Goal: Task Accomplishment & Management: Manage account settings

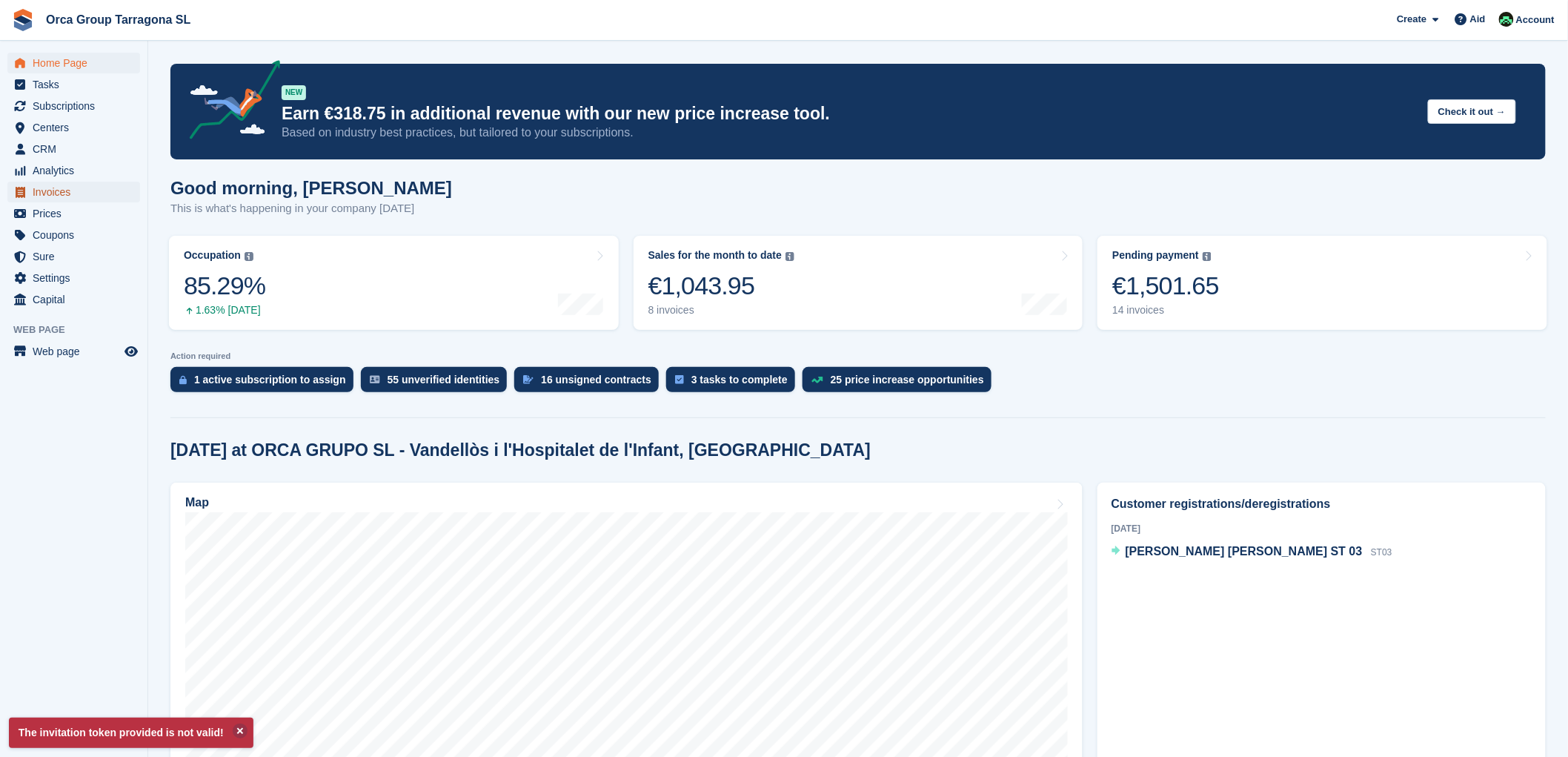
click at [63, 194] on font "Invoices" at bounding box center [51, 191] width 38 height 12
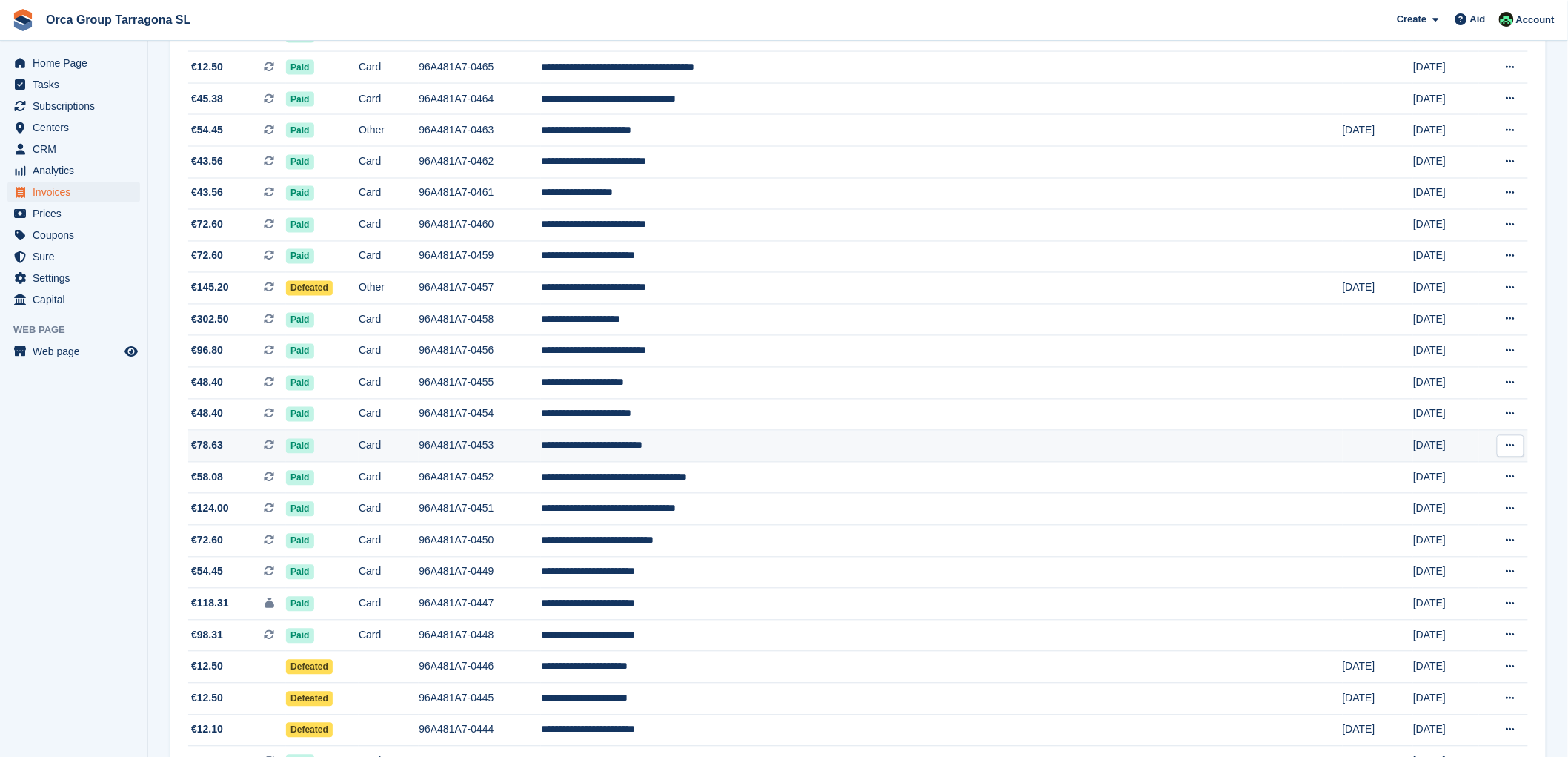
scroll to position [990, 0]
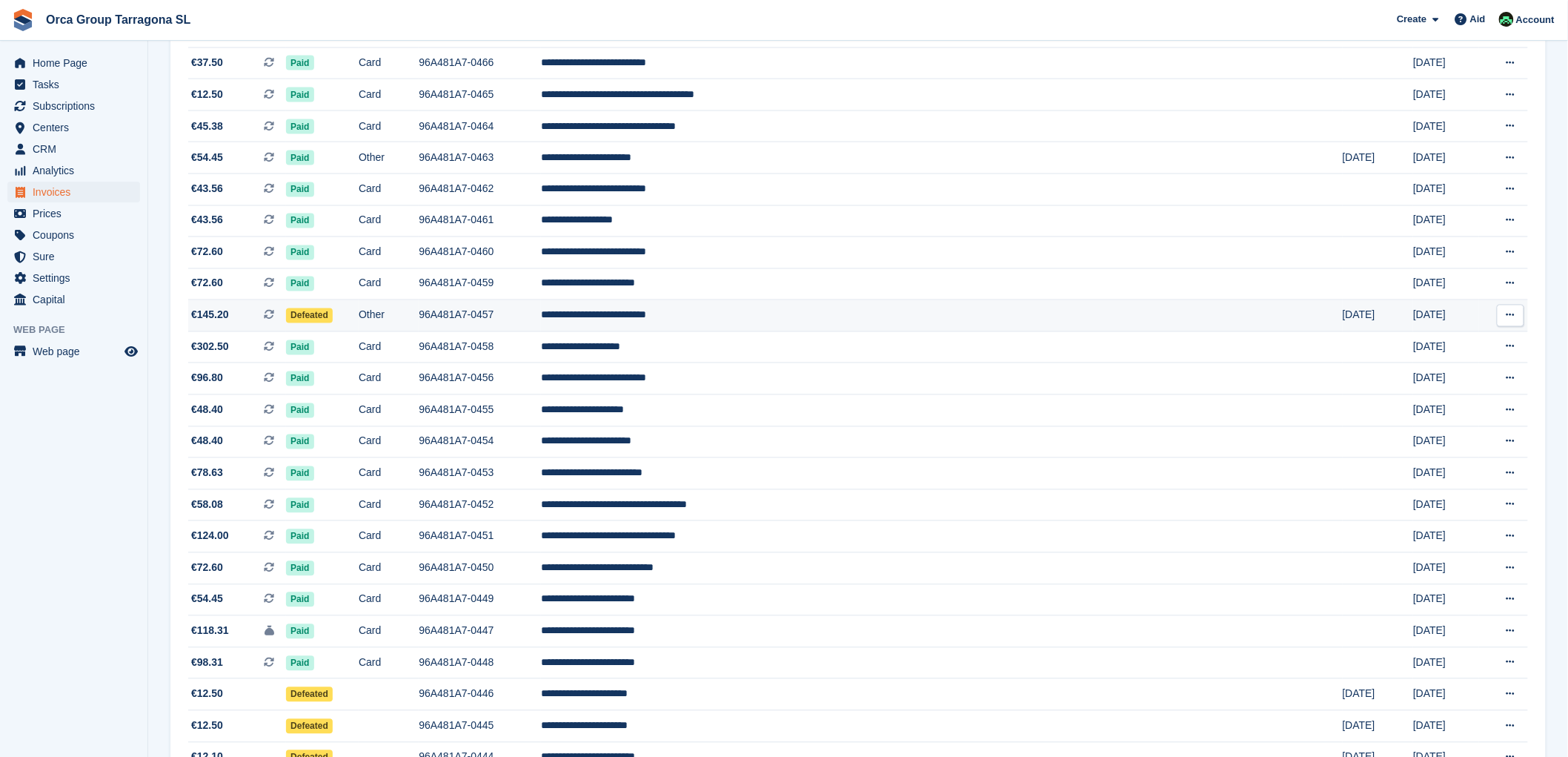
click at [647, 320] on font "**********" at bounding box center [593, 315] width 105 height 11
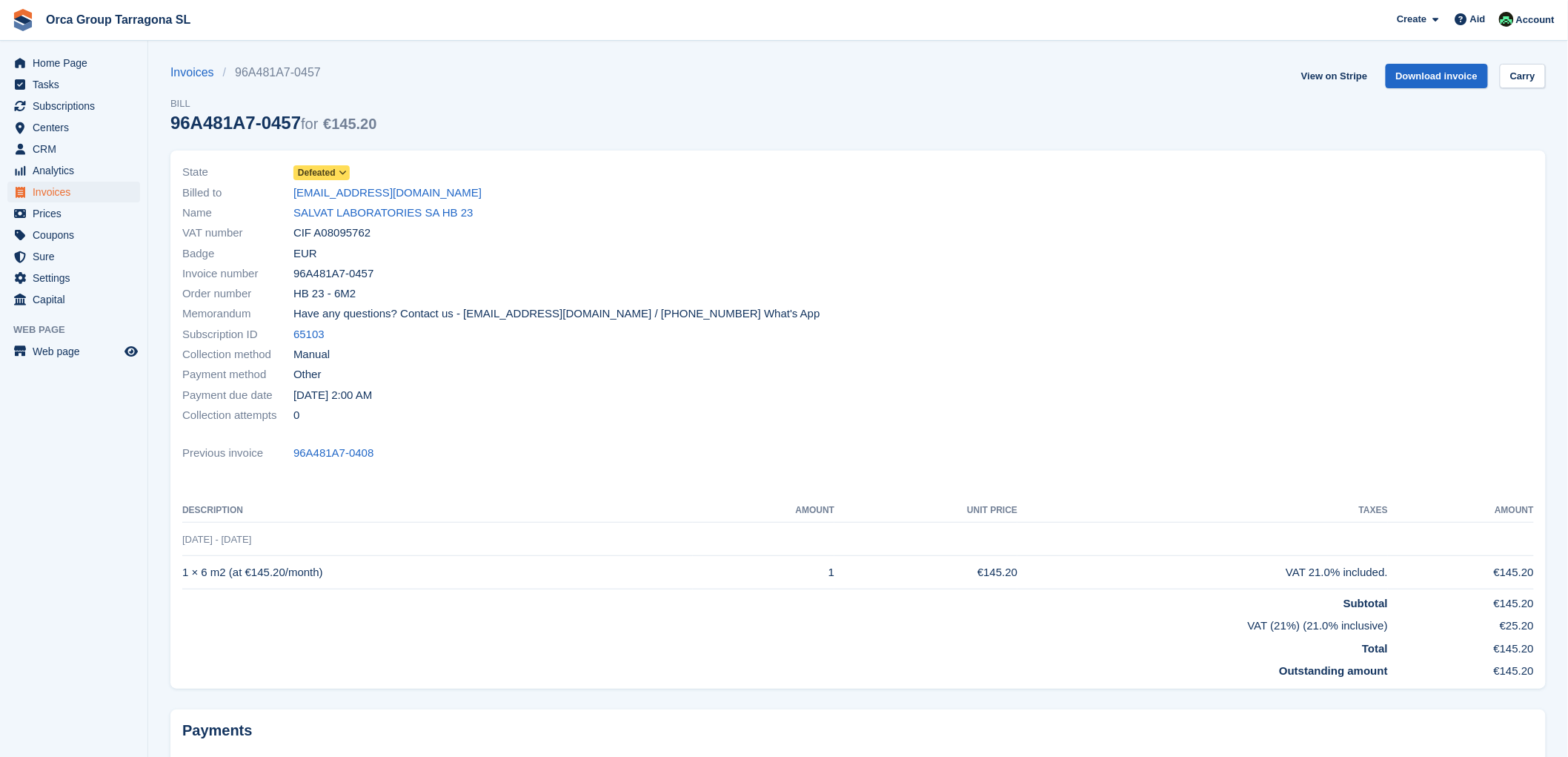
click at [346, 169] on icon at bounding box center [343, 173] width 8 height 9
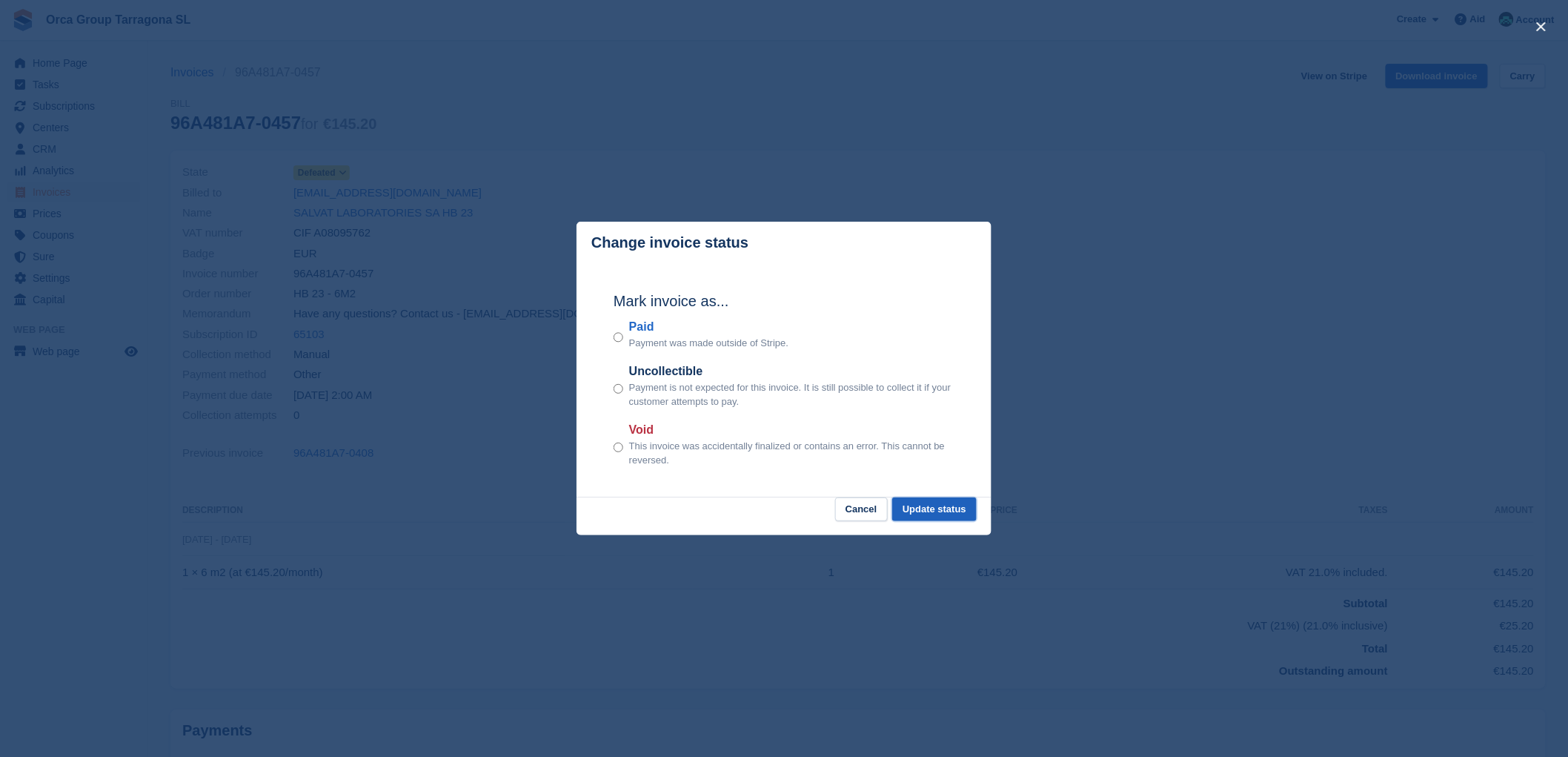
click at [945, 509] on font "Update status" at bounding box center [934, 509] width 64 height 11
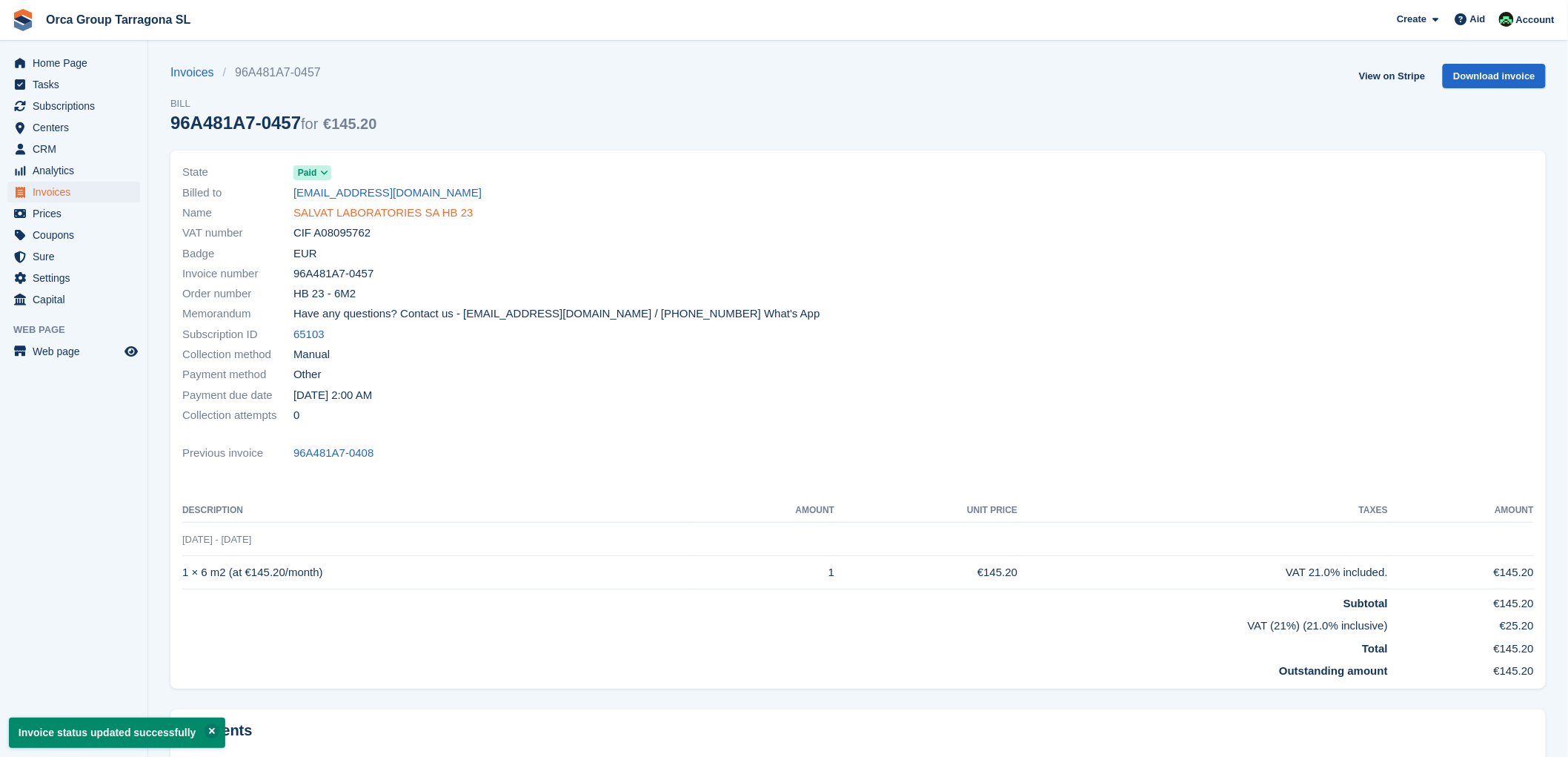
click at [384, 213] on font "SALVAT LABORATORIES SA HB 23" at bounding box center [383, 213] width 180 height 13
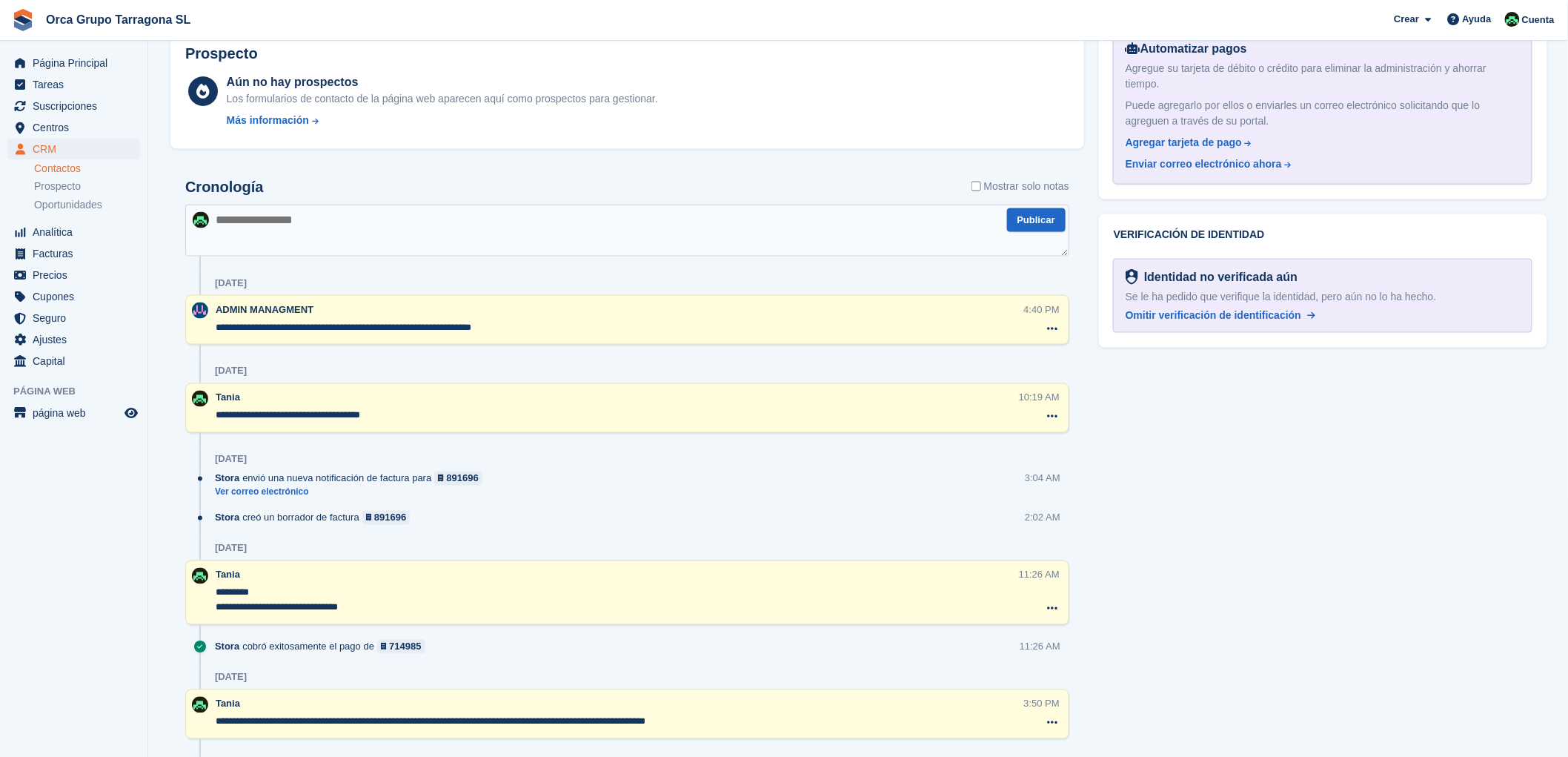
scroll to position [823, 0]
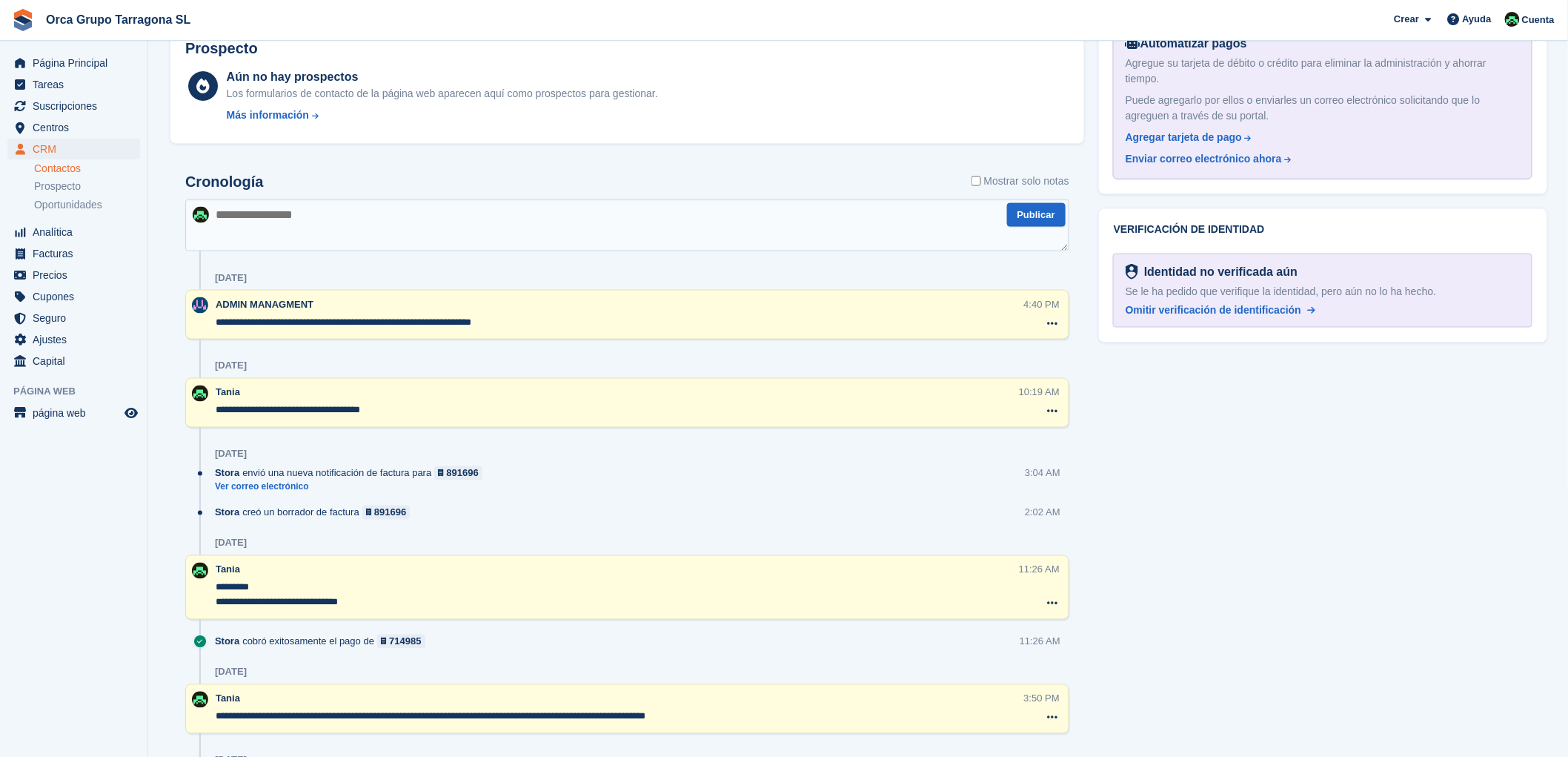
click at [226, 239] on textarea at bounding box center [628, 225] width 884 height 52
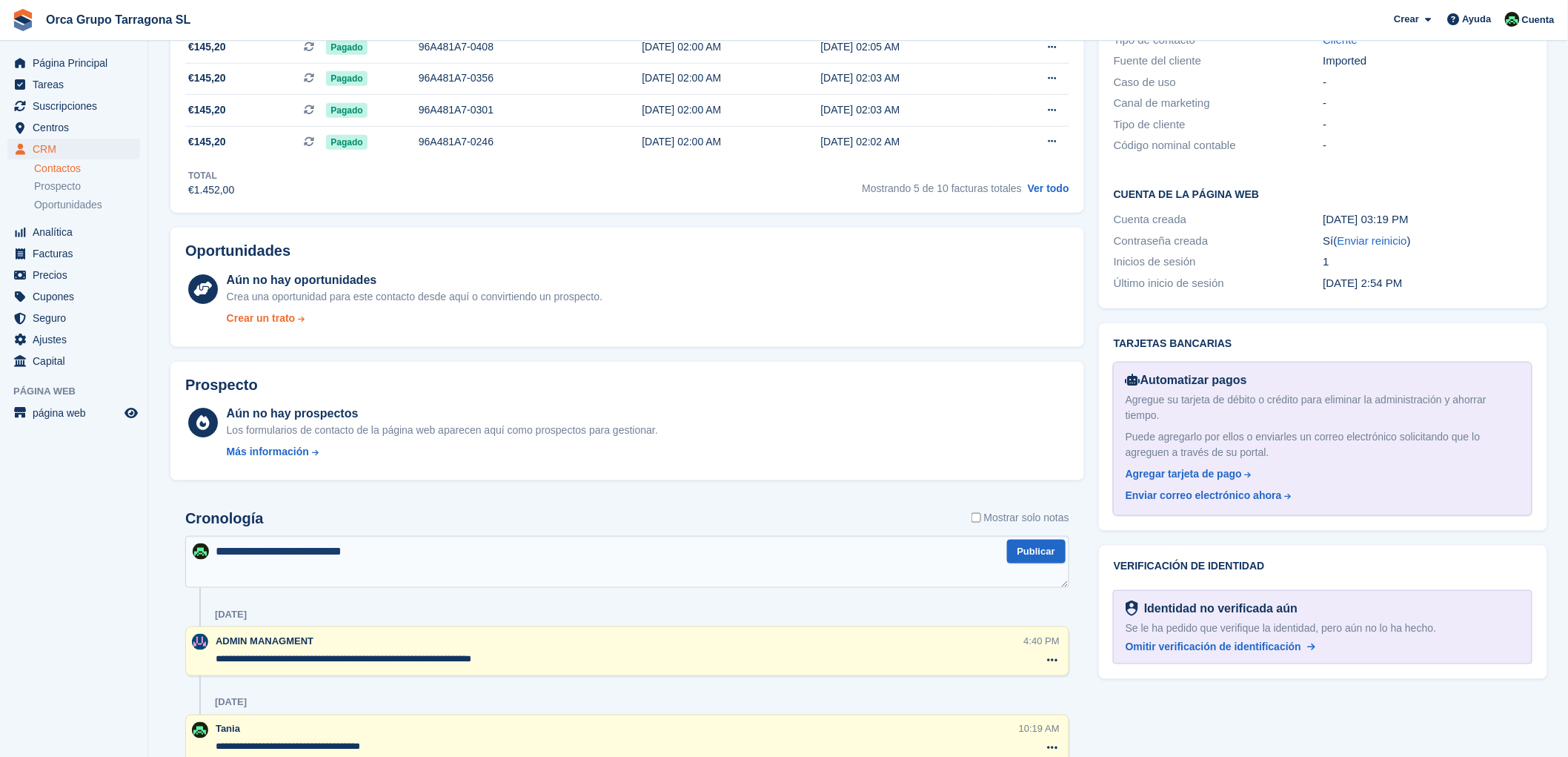
scroll to position [329, 0]
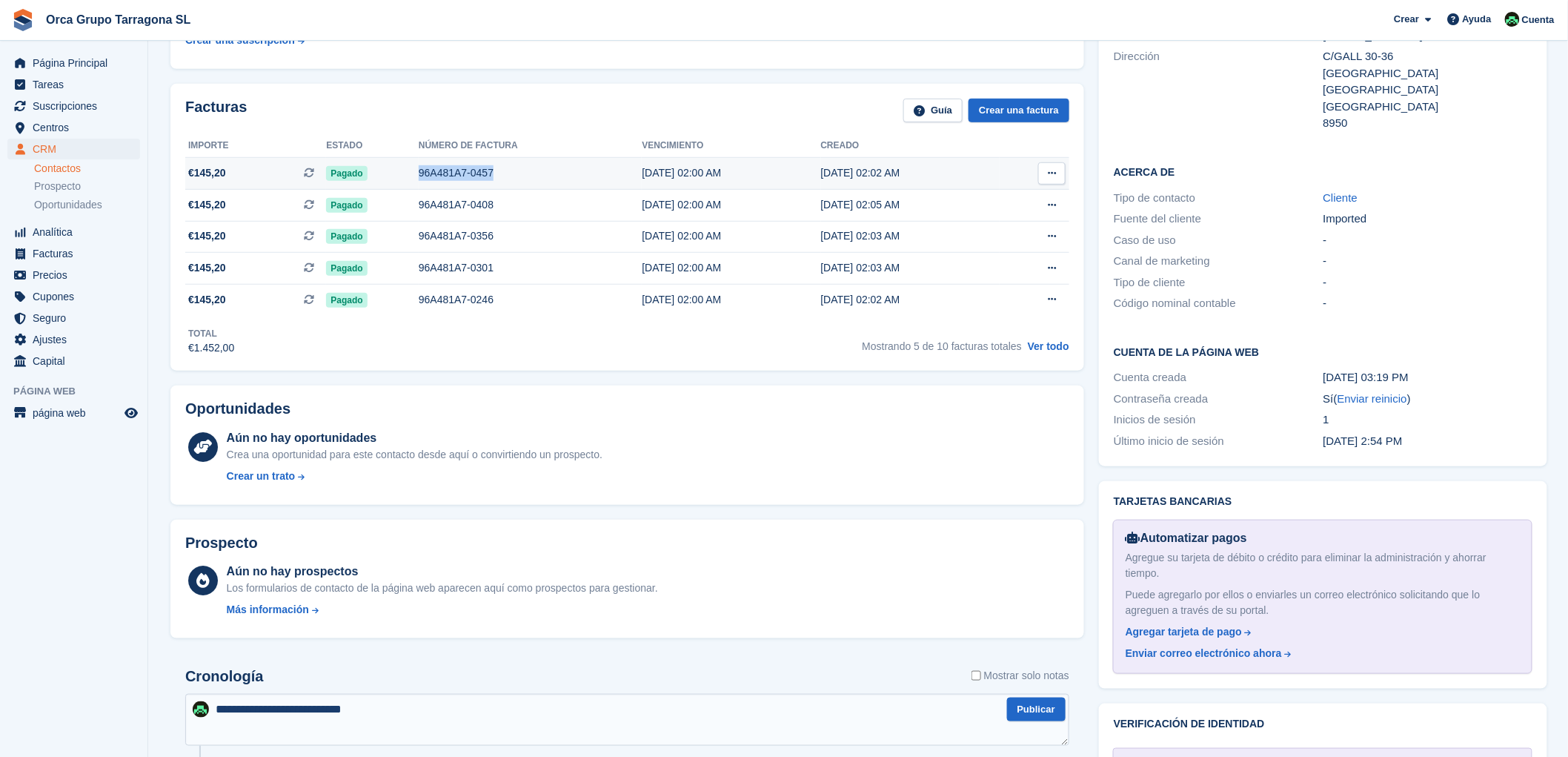
drag, startPoint x: 497, startPoint y: 168, endPoint x: 412, endPoint y: 164, distance: 85.1
click at [412, 164] on tr "€145,20 Esta es una factura de suscripción recurrente. Pagado 96A481A7-0457 21 …" at bounding box center [628, 174] width 884 height 32
copy tr "96A481A7-0457"
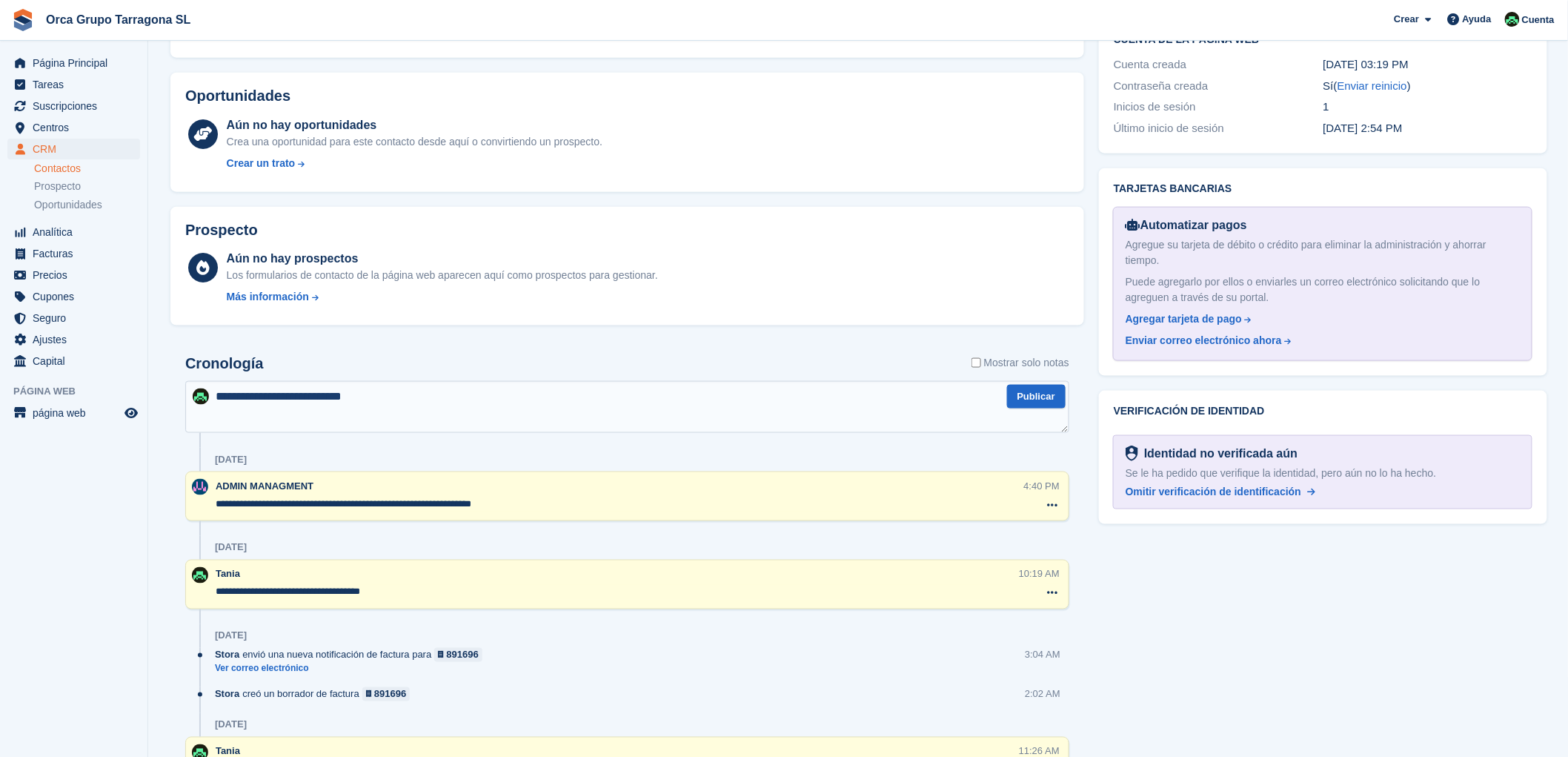
scroll to position [658, 0]
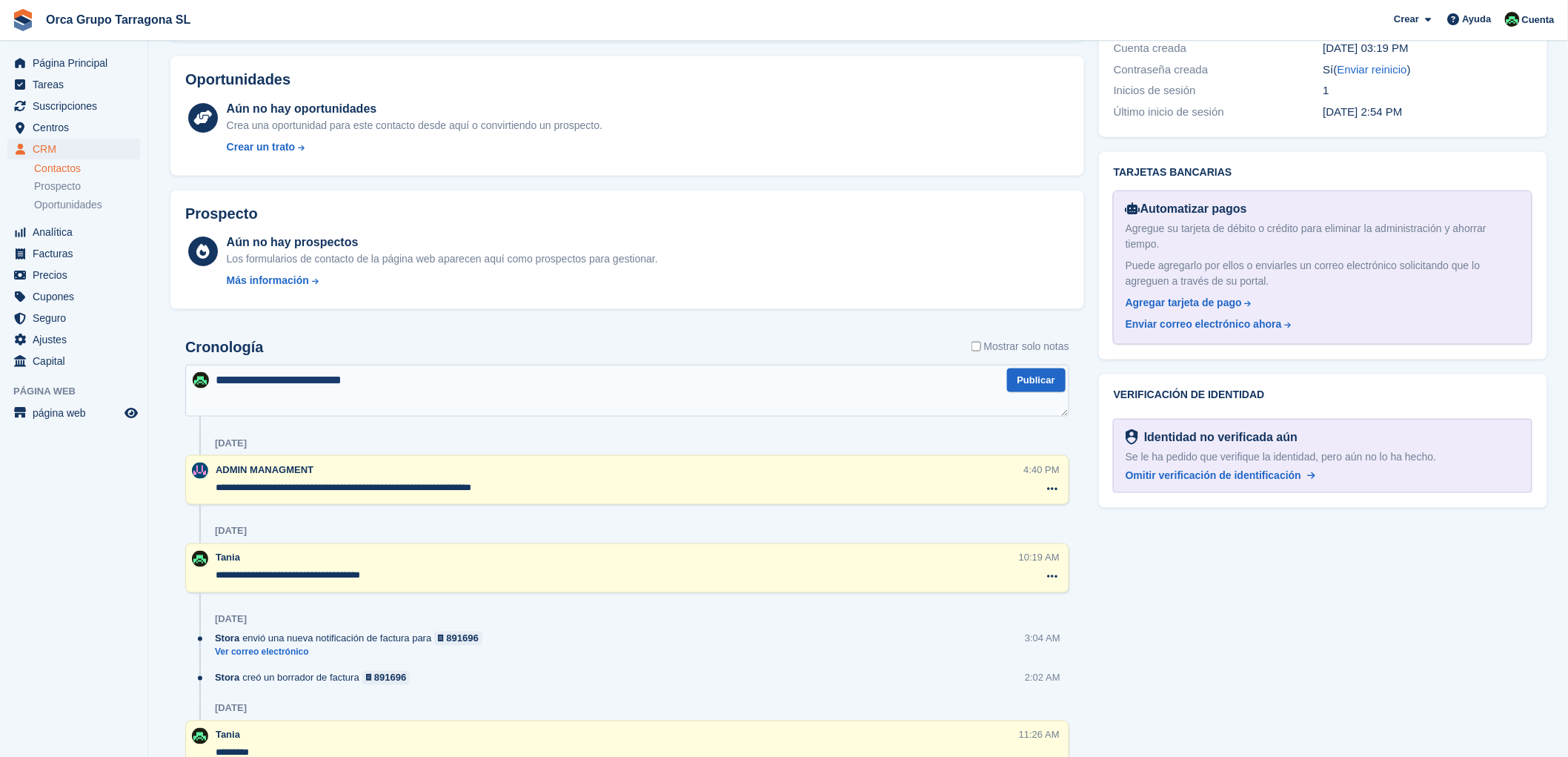
click at [335, 380] on textarea "**********" at bounding box center [628, 391] width 884 height 52
click at [457, 378] on textarea "**********" at bounding box center [628, 391] width 884 height 52
type textarea "**********"
click at [1040, 380] on button "Publicar" at bounding box center [1036, 380] width 58 height 24
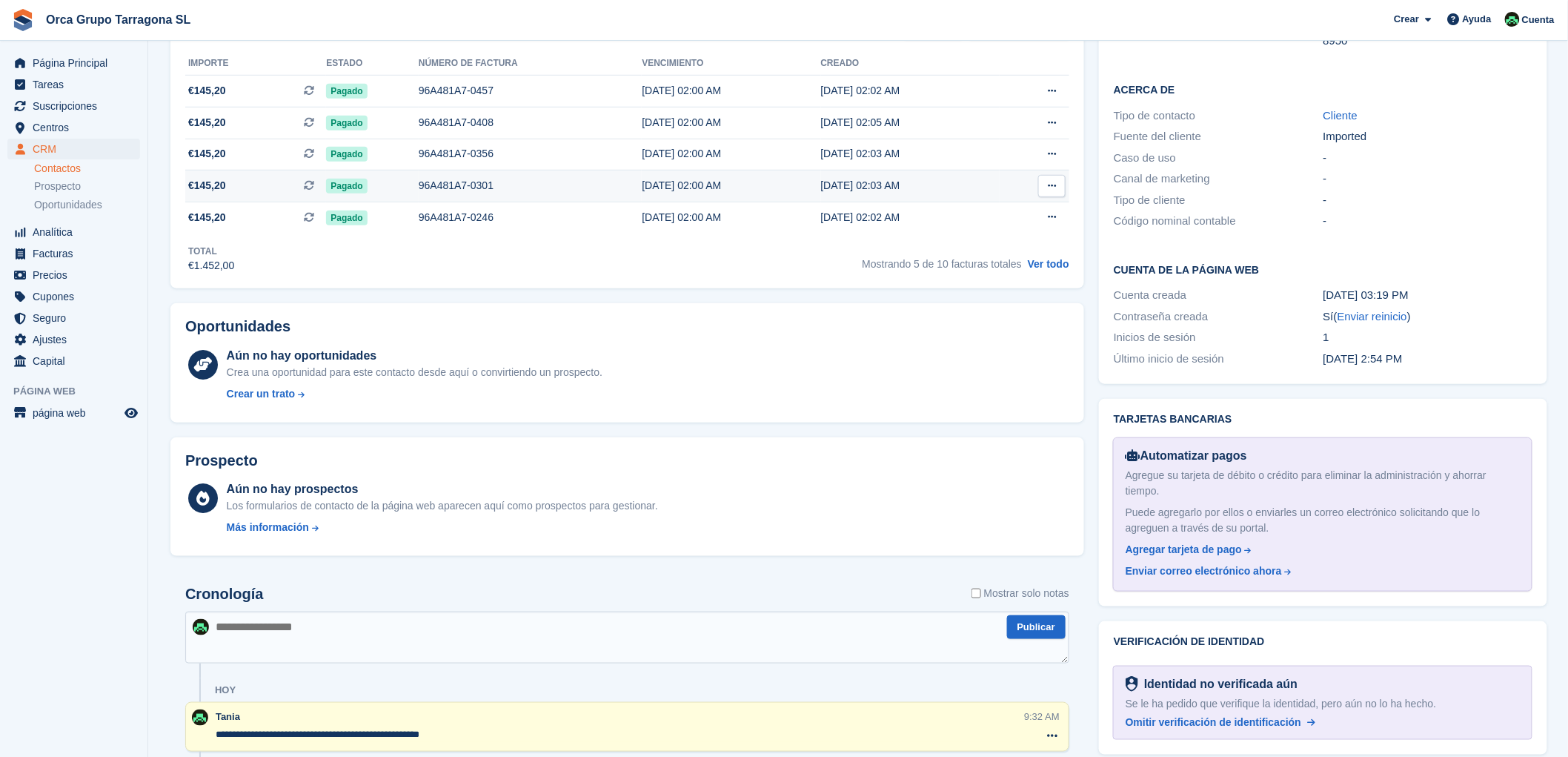
scroll to position [0, 0]
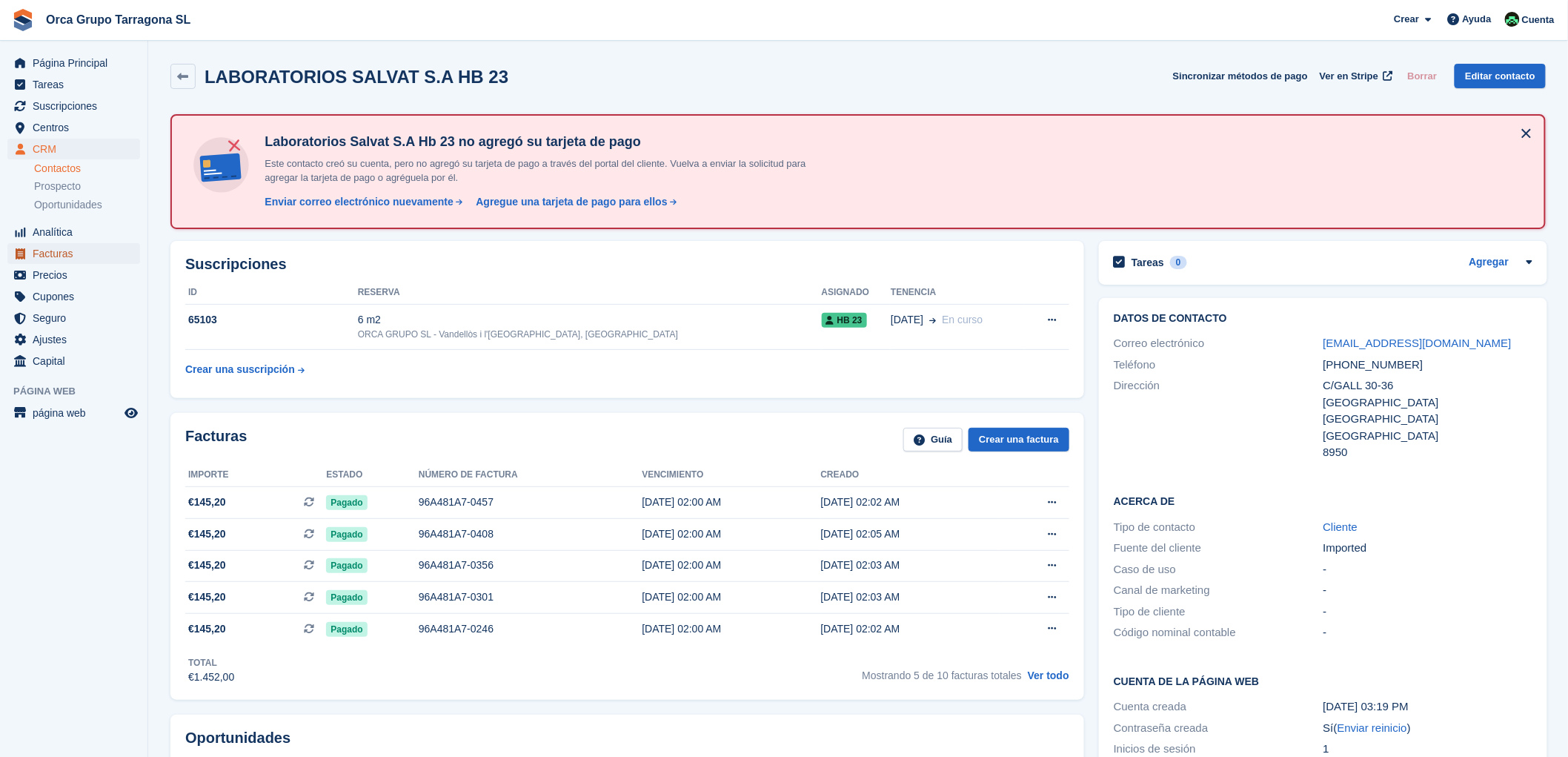
click at [70, 253] on span "Facturas" at bounding box center [76, 253] width 89 height 21
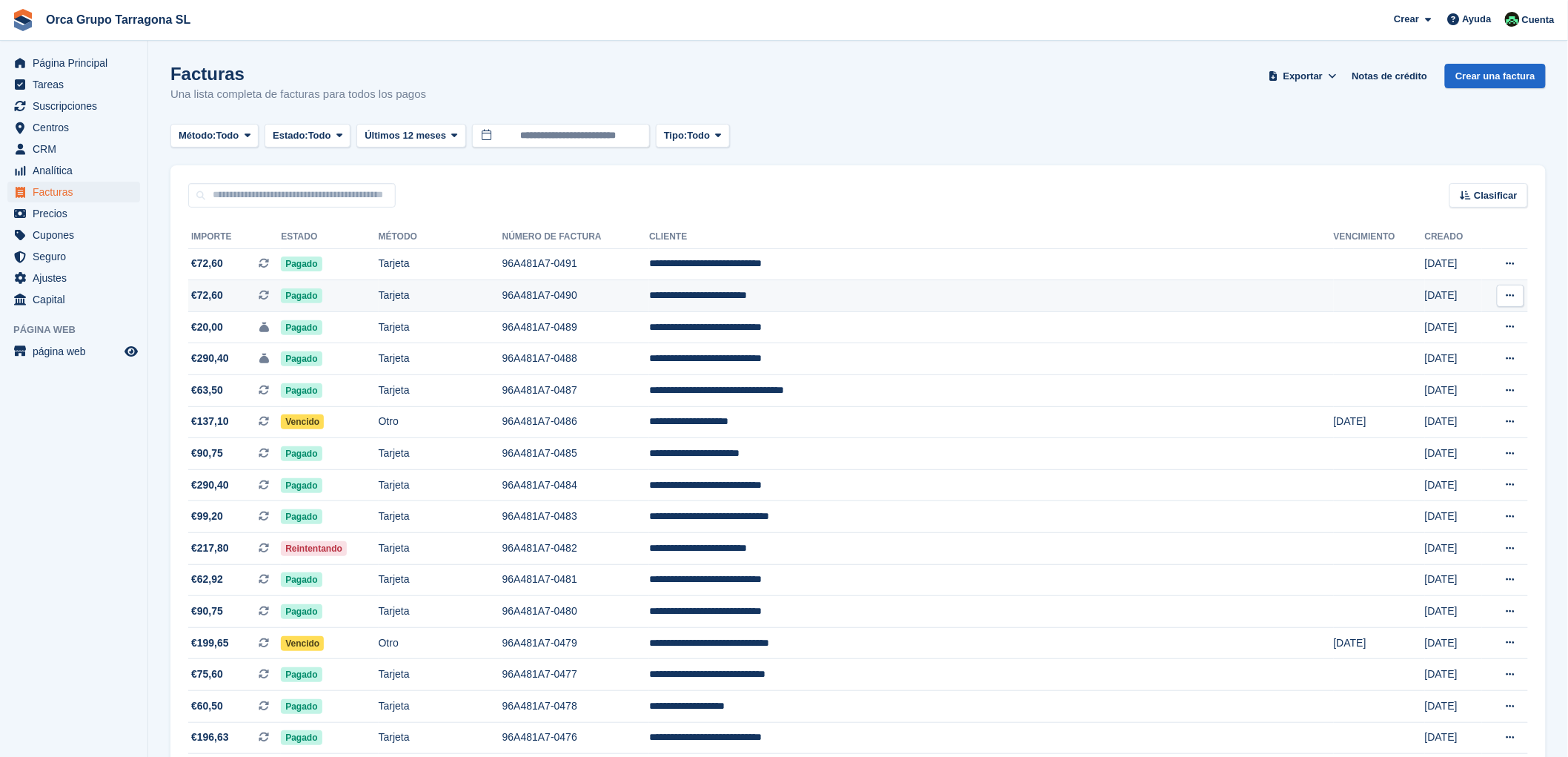
click at [1510, 292] on icon at bounding box center [1511, 295] width 8 height 10
click at [1414, 326] on p "Descargar PDF" at bounding box center [1453, 324] width 129 height 19
click at [1520, 260] on button at bounding box center [1511, 264] width 28 height 22
click at [1399, 294] on p "Descargar PDF" at bounding box center [1453, 292] width 129 height 19
